Goal: Information Seeking & Learning: Learn about a topic

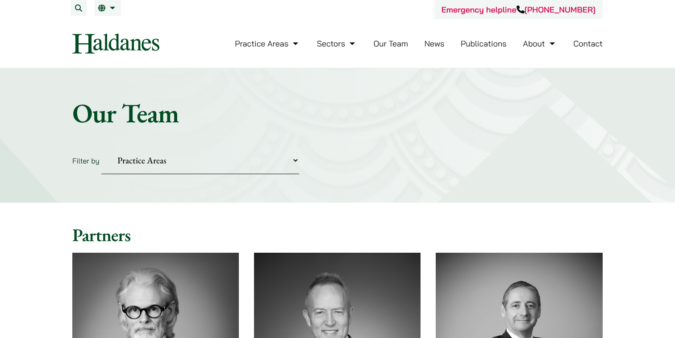
click at [433, 47] on link "News" at bounding box center [435, 43] width 20 height 10
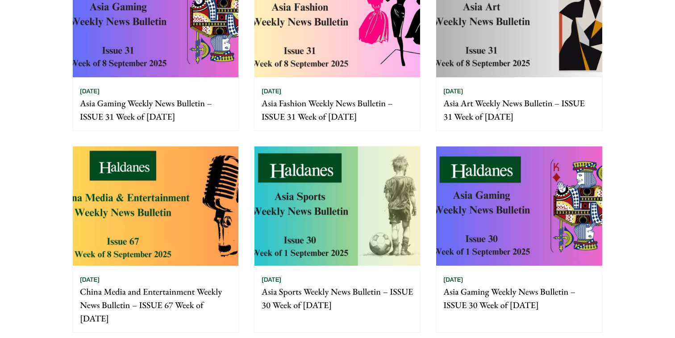
scroll to position [742, 0]
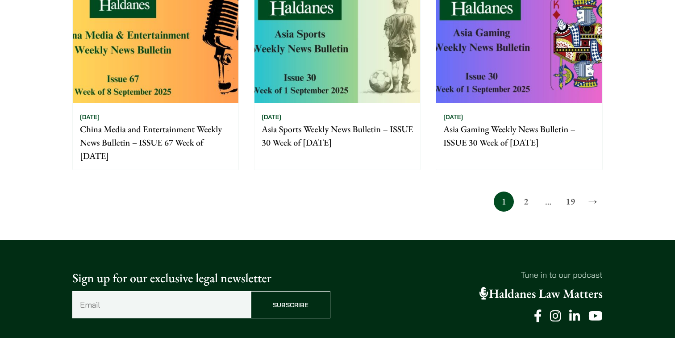
click at [525, 198] on link "2" at bounding box center [526, 202] width 20 height 20
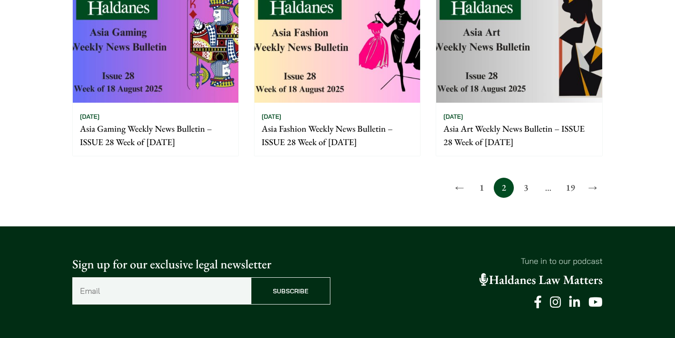
scroll to position [748, 0]
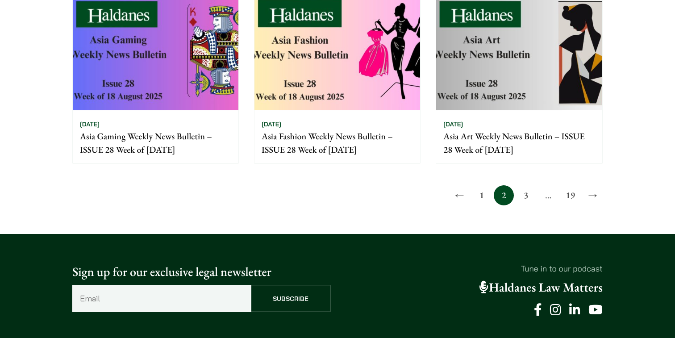
click at [524, 196] on link "3" at bounding box center [526, 195] width 20 height 20
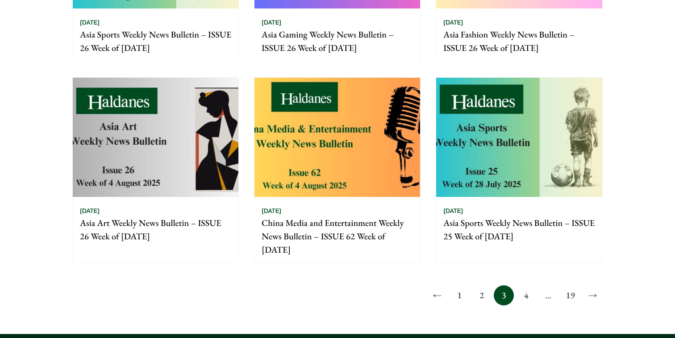
scroll to position [670, 0]
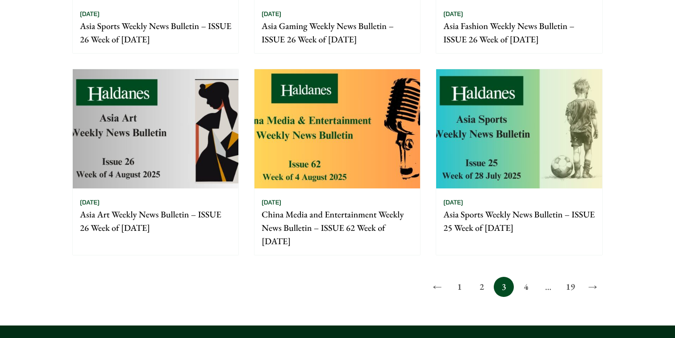
click at [524, 289] on link "4" at bounding box center [526, 287] width 20 height 20
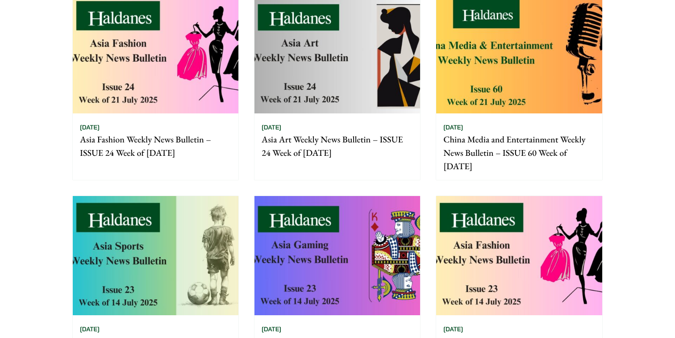
scroll to position [673, 0]
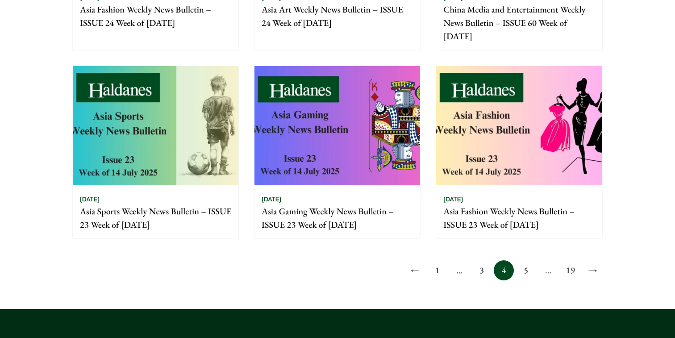
click at [527, 270] on link "5" at bounding box center [526, 270] width 20 height 20
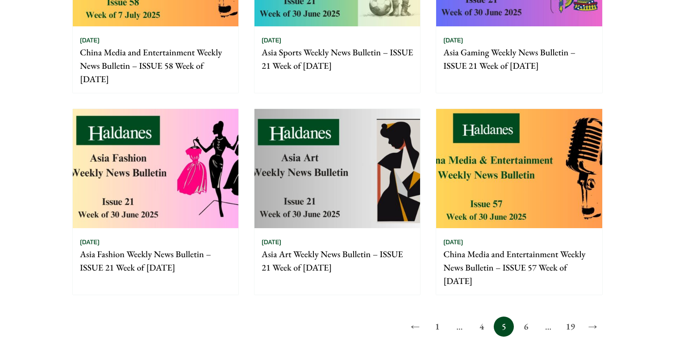
scroll to position [643, 0]
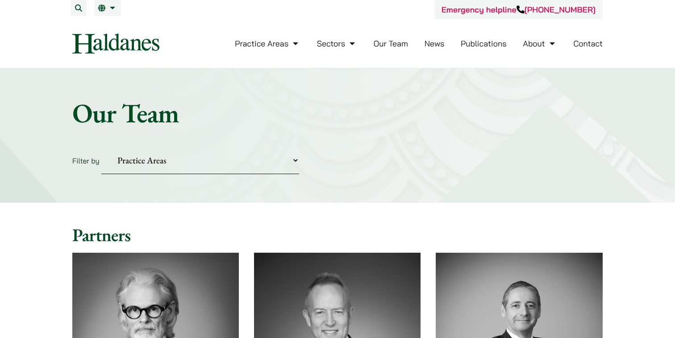
scroll to position [38, 0]
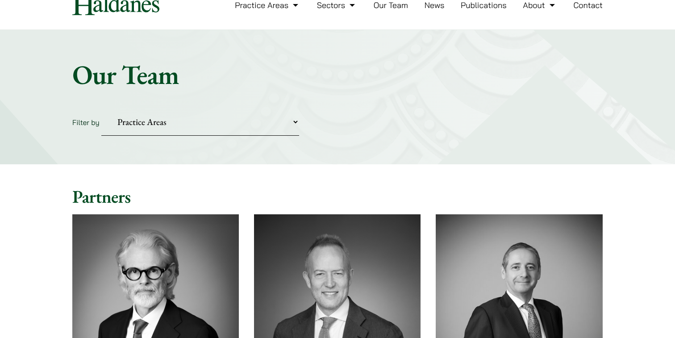
click at [283, 120] on select "Practice Areas Antitrust and Competition Civil Litigation & Dispute Resolution …" at bounding box center [200, 122] width 198 height 27
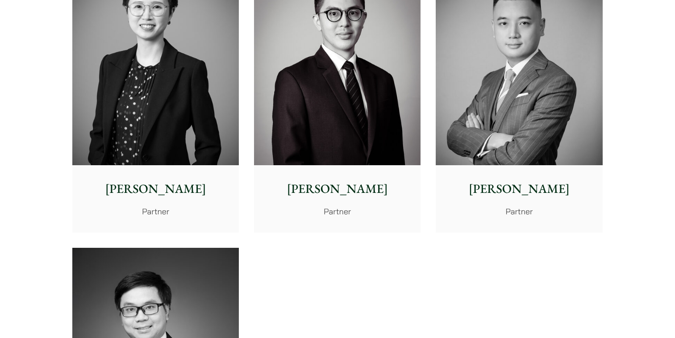
scroll to position [1686, 0]
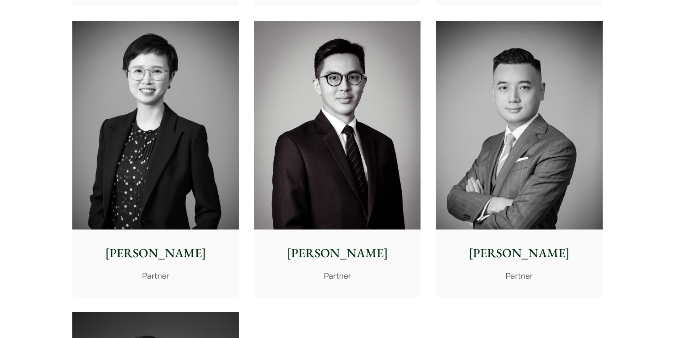
click at [485, 255] on p "Timothy Wan" at bounding box center [519, 253] width 152 height 19
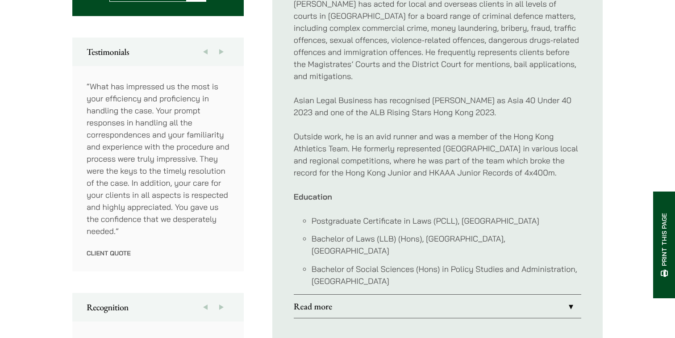
scroll to position [477, 0]
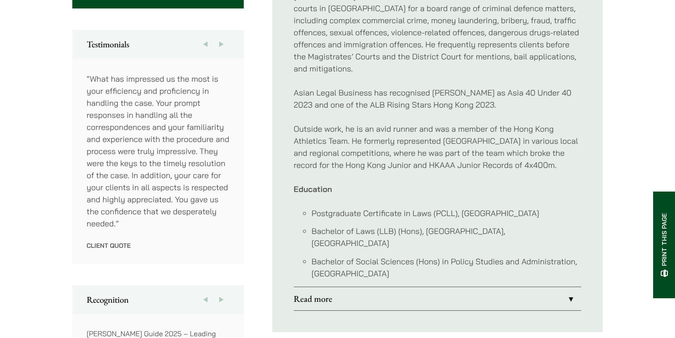
click at [368, 287] on link "Read more" at bounding box center [438, 298] width 288 height 23
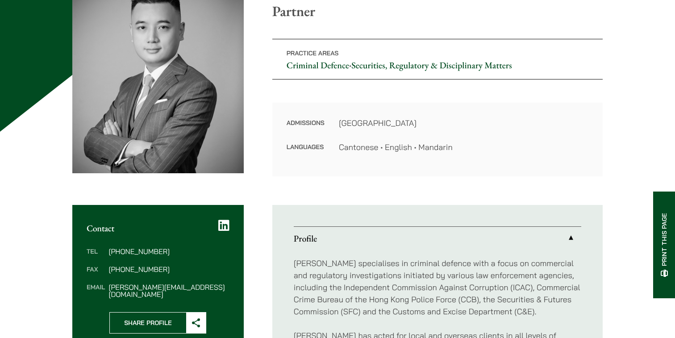
scroll to position [32, 0]
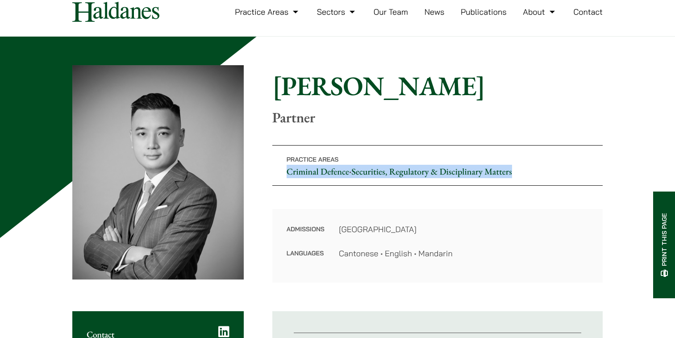
drag, startPoint x: 283, startPoint y: 170, endPoint x: 515, endPoint y: 171, distance: 231.8
click at [515, 171] on p "Practice Areas Criminal Defence • Securities, Regulatory & Disciplinary Matters" at bounding box center [437, 165] width 330 height 41
copy p "Criminal Defence • Securities, Regulatory & Disciplinary Matters"
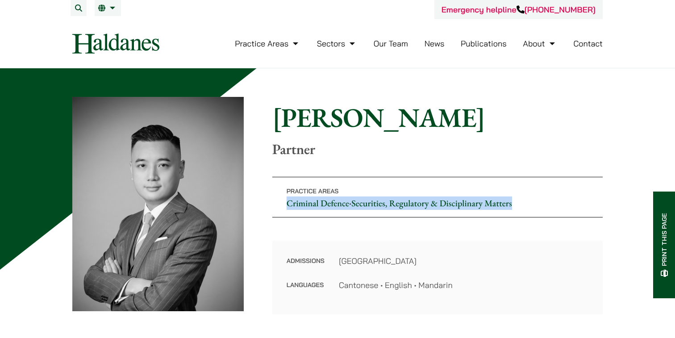
click at [487, 46] on link "Publications" at bounding box center [484, 43] width 46 height 10
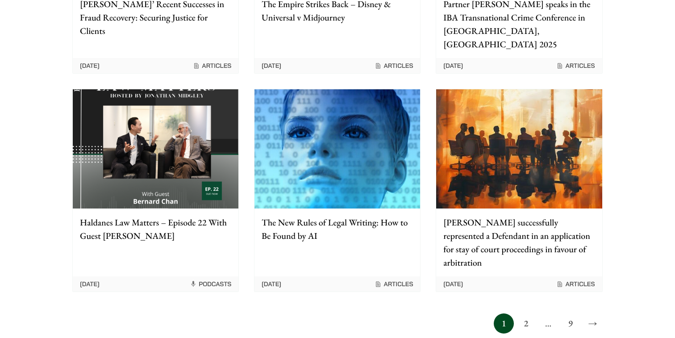
scroll to position [745, 0]
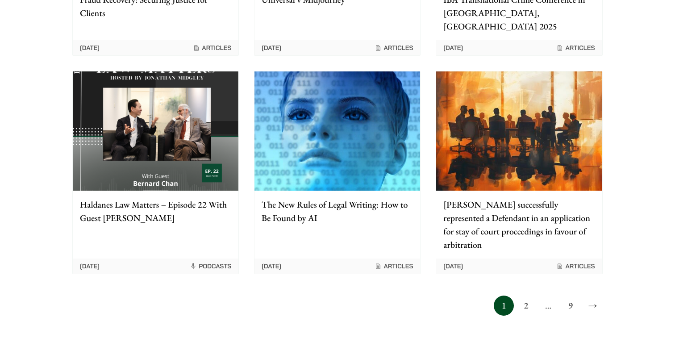
click at [533, 296] on link "2" at bounding box center [526, 306] width 20 height 20
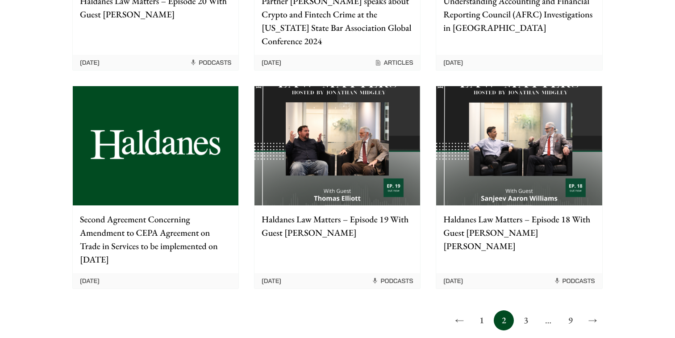
scroll to position [735, 0]
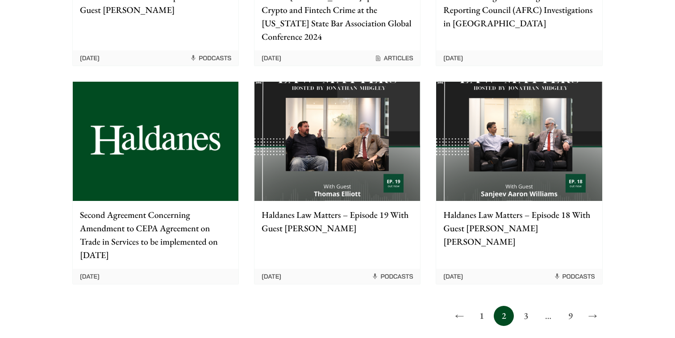
click at [526, 306] on link "3" at bounding box center [526, 316] width 20 height 20
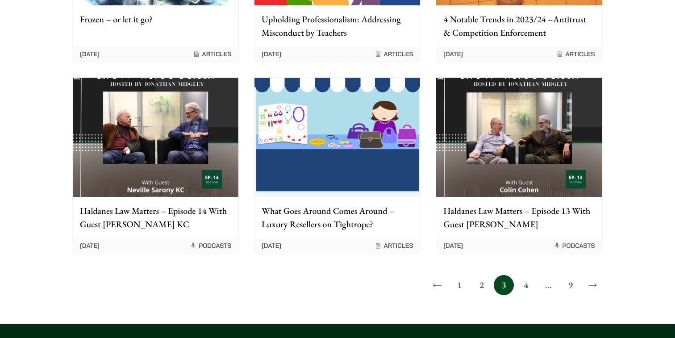
scroll to position [686, 0]
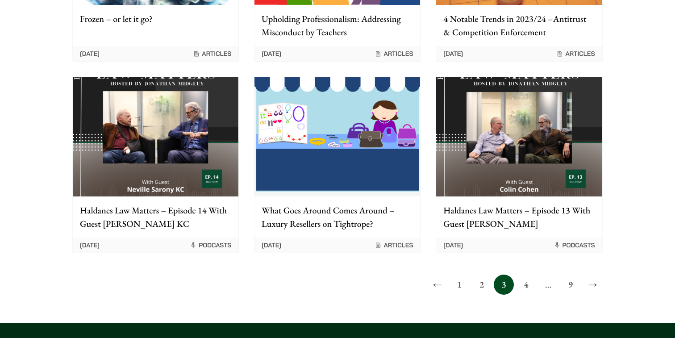
click at [527, 286] on link "4" at bounding box center [526, 285] width 20 height 20
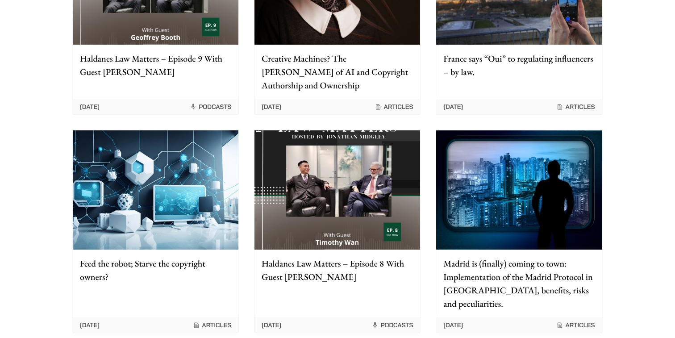
scroll to position [736, 0]
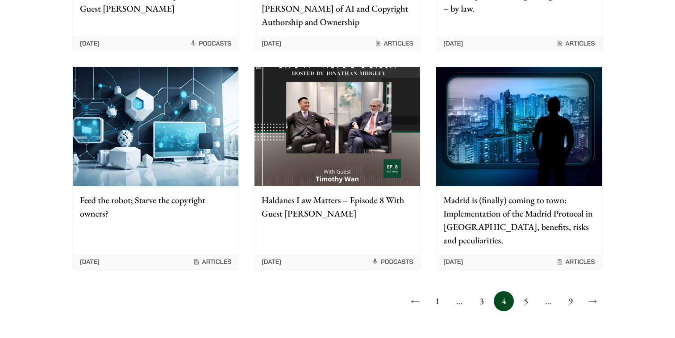
click at [526, 291] on link "5" at bounding box center [526, 301] width 20 height 20
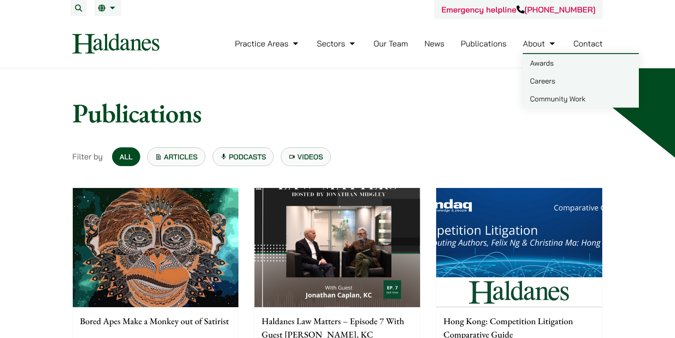
click at [535, 86] on link "Careers" at bounding box center [581, 81] width 116 height 18
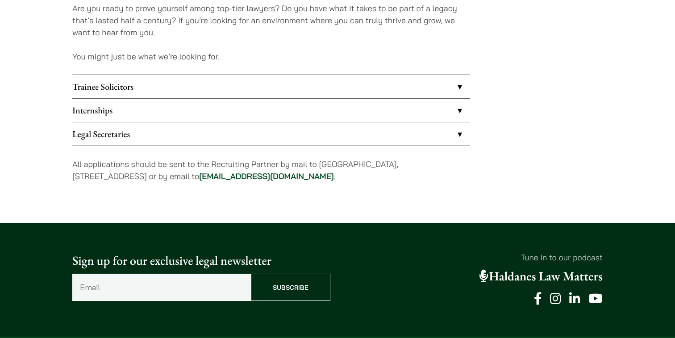
scroll to position [725, 0]
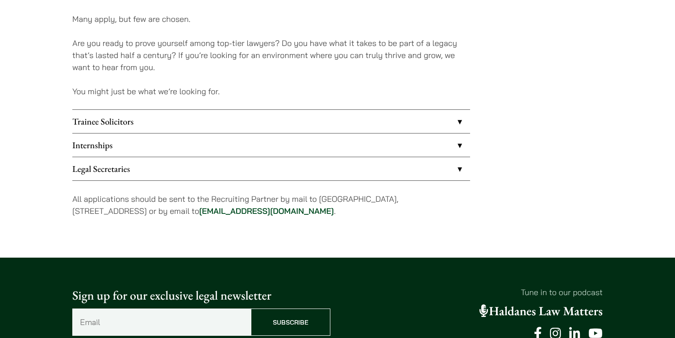
click at [443, 121] on link "Trainee Solicitors" at bounding box center [271, 121] width 398 height 23
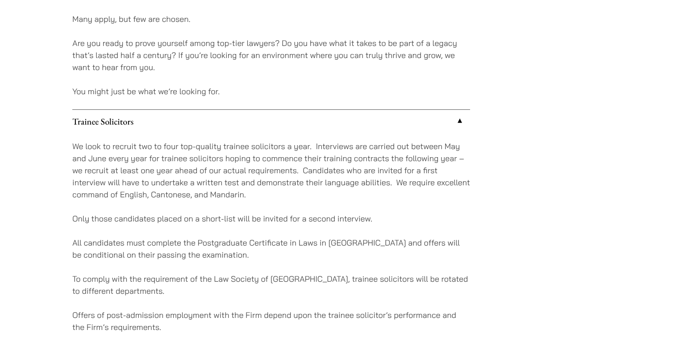
scroll to position [843, 0]
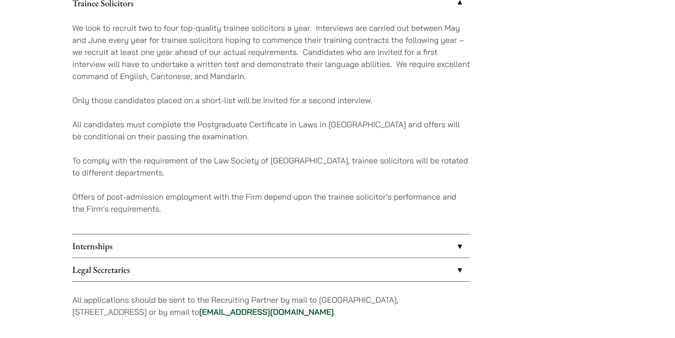
click at [315, 252] on link "Internships" at bounding box center [271, 245] width 398 height 23
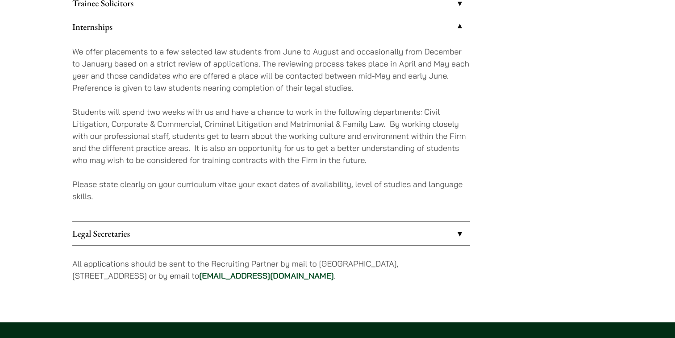
click at [305, 242] on link "Legal Secretaries" at bounding box center [271, 233] width 398 height 23
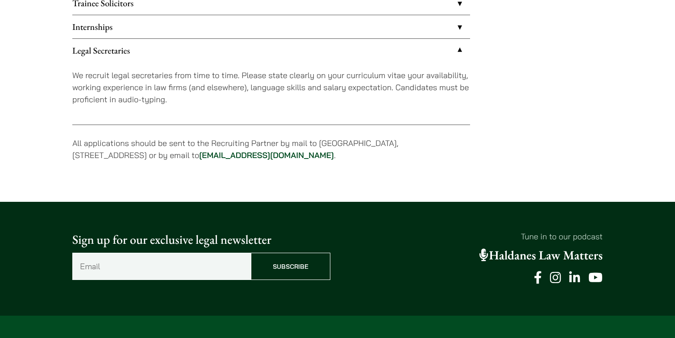
click at [264, 35] on link "Internships" at bounding box center [271, 26] width 398 height 23
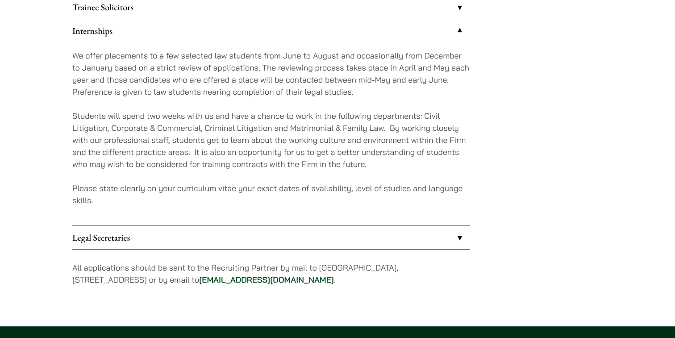
scroll to position [838, 0]
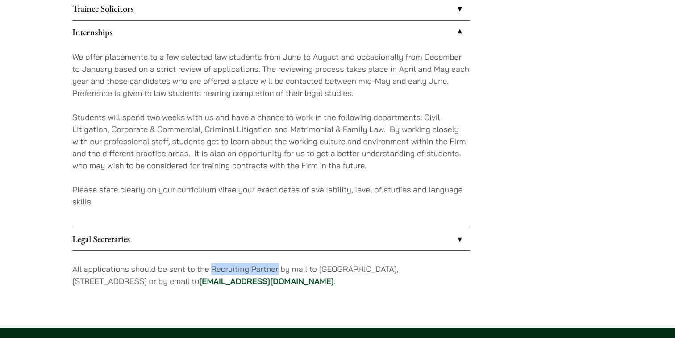
drag, startPoint x: 211, startPoint y: 269, endPoint x: 277, endPoint y: 272, distance: 66.1
click at [277, 272] on p "All applications should be sent to the Recruiting Partner by mail to 7th Floor,…" at bounding box center [271, 275] width 398 height 24
copy p "Recruiting Partner"
